Goal: Use online tool/utility: Utilize a website feature to perform a specific function

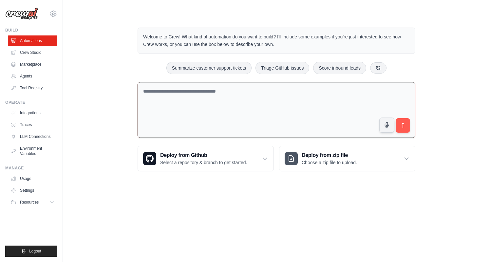
click at [149, 93] on textarea at bounding box center [277, 110] width 278 height 56
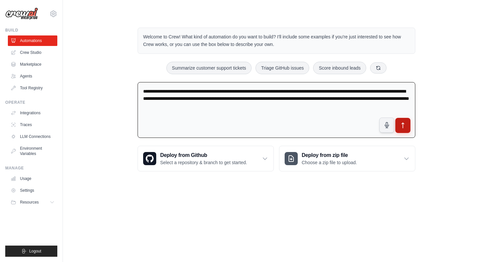
type textarea "**********"
click at [403, 125] on icon "submit" at bounding box center [403, 125] width 2 height 5
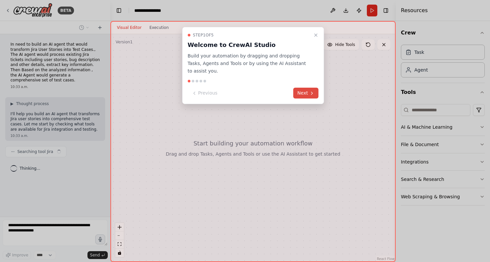
click at [309, 93] on button "Next" at bounding box center [306, 93] width 25 height 11
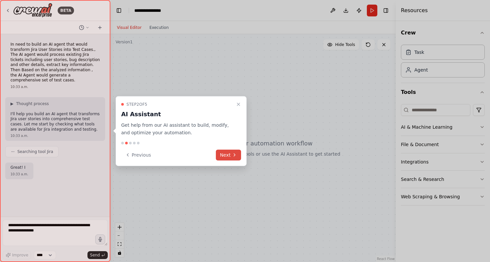
click at [229, 155] on button "Next" at bounding box center [228, 154] width 25 height 11
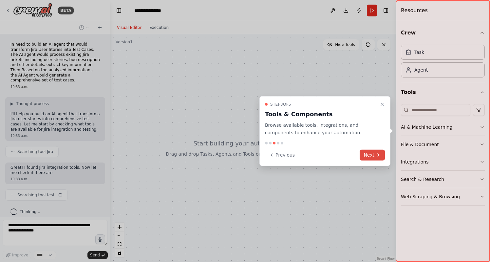
scroll to position [10, 0]
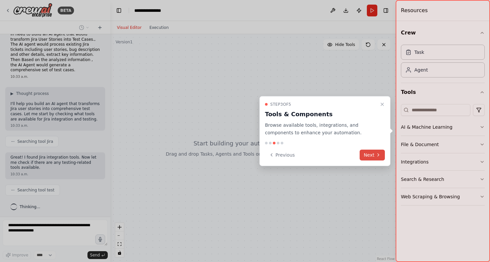
click at [369, 154] on button "Next" at bounding box center [372, 154] width 25 height 11
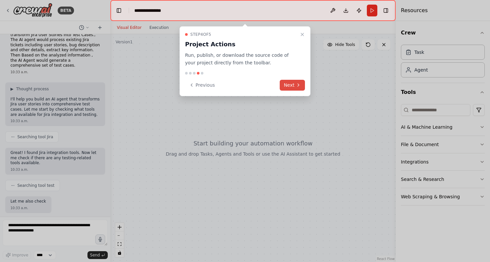
scroll to position [53, 0]
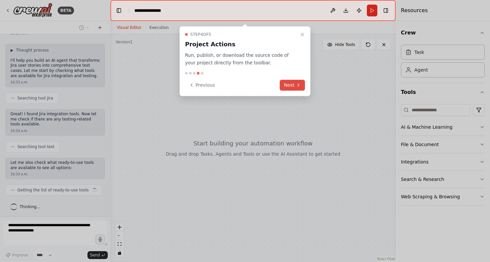
click at [295, 87] on button "Next" at bounding box center [292, 85] width 25 height 11
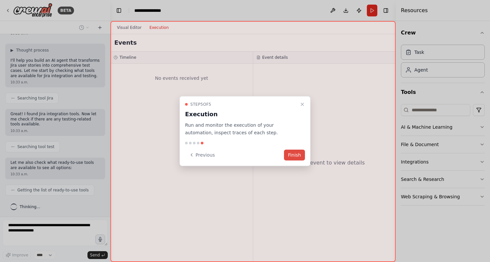
click at [293, 156] on button "Finish" at bounding box center [294, 154] width 21 height 11
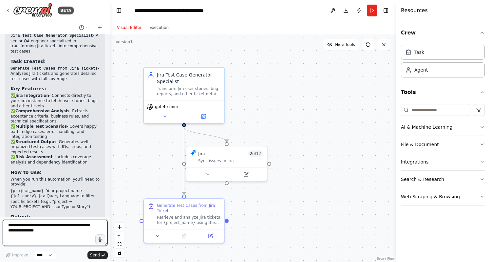
scroll to position [480, 0]
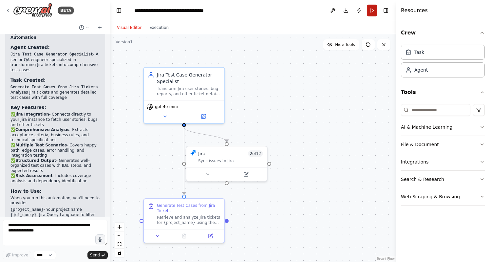
click at [371, 10] on button "Run" at bounding box center [372, 11] width 10 height 12
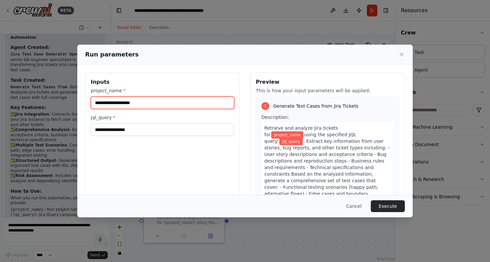
click at [145, 106] on input "project_name *" at bounding box center [163, 102] width 144 height 12
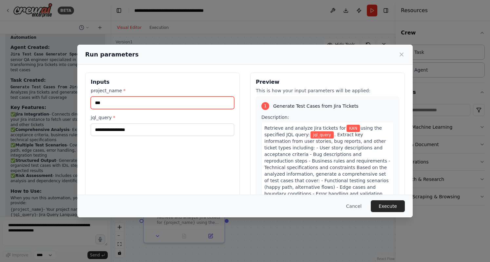
type input "***"
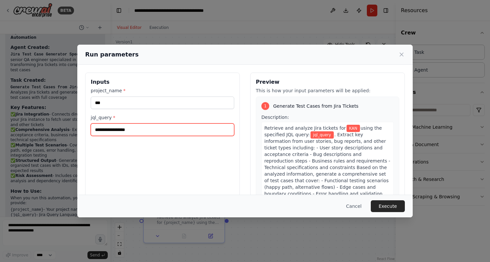
click at [138, 126] on input "jql_query *" at bounding box center [163, 129] width 144 height 12
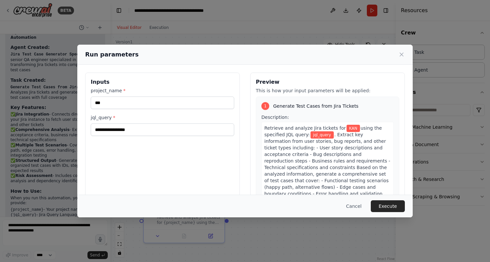
drag, startPoint x: 130, startPoint y: 56, endPoint x: 185, endPoint y: 57, distance: 55.4
click at [185, 57] on div "Run parameters" at bounding box center [245, 54] width 320 height 9
click at [355, 208] on button "Cancel" at bounding box center [354, 206] width 26 height 12
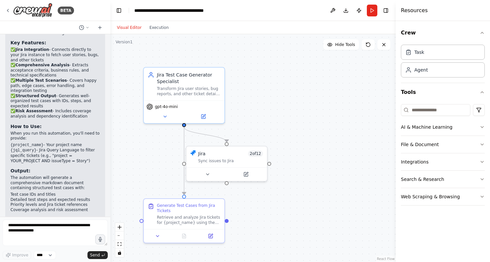
scroll to position [547, 0]
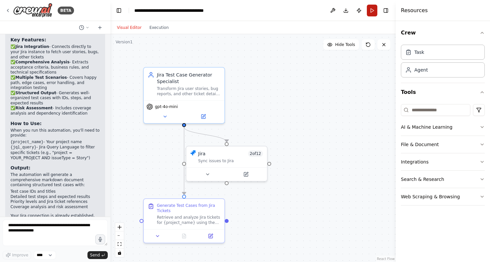
click at [373, 10] on button "Run" at bounding box center [372, 11] width 10 height 12
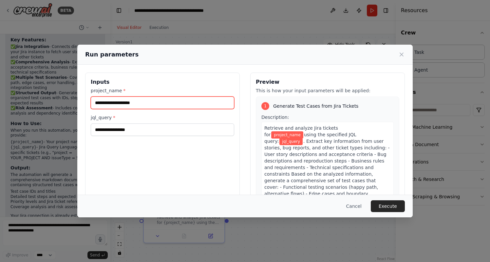
click at [159, 101] on input "project_name *" at bounding box center [163, 102] width 144 height 12
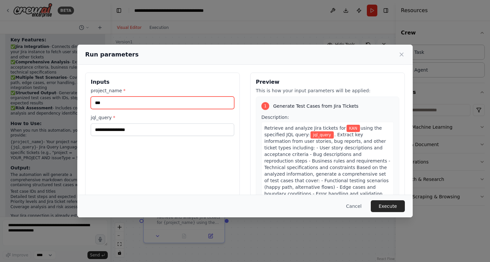
type input "***"
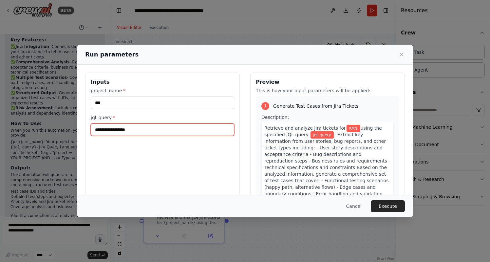
click at [117, 128] on input "jql_query *" at bounding box center [163, 129] width 144 height 12
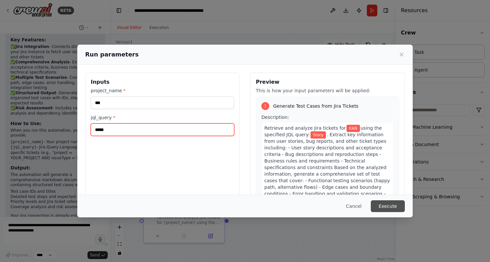
type input "*****"
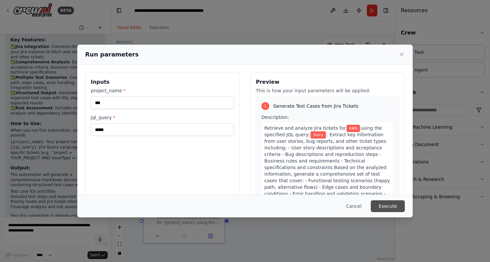
click at [380, 207] on button "Execute" at bounding box center [388, 206] width 34 height 12
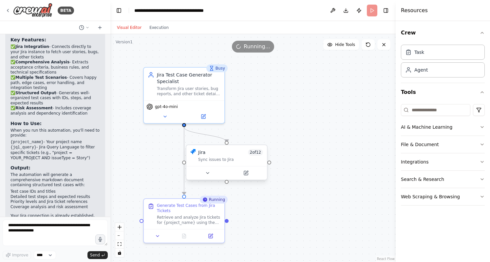
click at [252, 155] on span "2 of 12" at bounding box center [255, 152] width 15 height 7
click at [234, 161] on div "Sync issues to Jira" at bounding box center [230, 159] width 65 height 5
click at [246, 171] on icon at bounding box center [246, 173] width 4 height 4
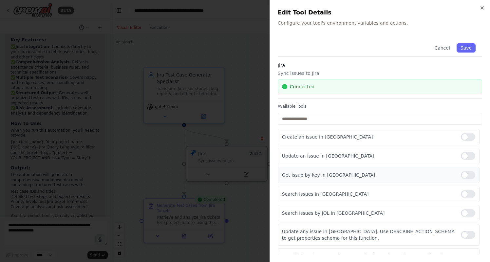
click at [466, 175] on div at bounding box center [468, 175] width 14 height 8
click at [467, 155] on div at bounding box center [468, 156] width 14 height 8
click at [464, 134] on div at bounding box center [468, 137] width 14 height 8
click at [466, 234] on div at bounding box center [468, 234] width 14 height 8
click at [467, 49] on button "Save" at bounding box center [466, 47] width 19 height 9
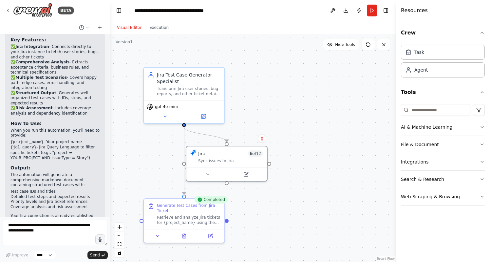
click at [97, 214] on p "Your Jira connection is already established, so you're ready to run this automa…" at bounding box center [54, 228] width 89 height 31
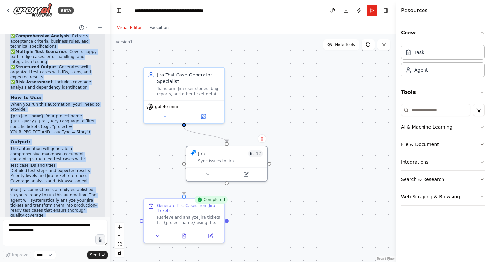
scroll to position [577, 0]
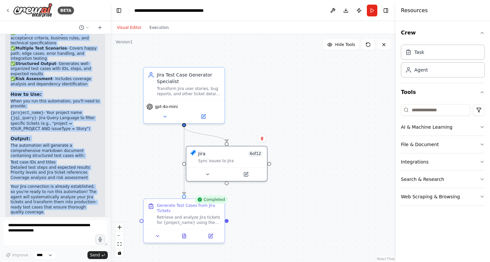
drag, startPoint x: 11, startPoint y: 56, endPoint x: 96, endPoint y: 201, distance: 168.4
click at [96, 201] on div "Excellent! I've successfully created your Jira test case generation automation.…" at bounding box center [54, 65] width 89 height 298
copy div "Excellent! I've successfully created your Jira test case generation automation.…"
